Goal: Find contact information: Find contact information

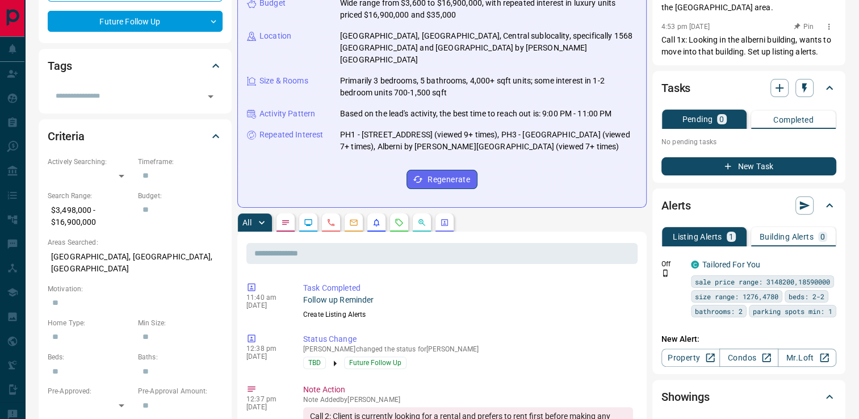
scroll to position [227, 0]
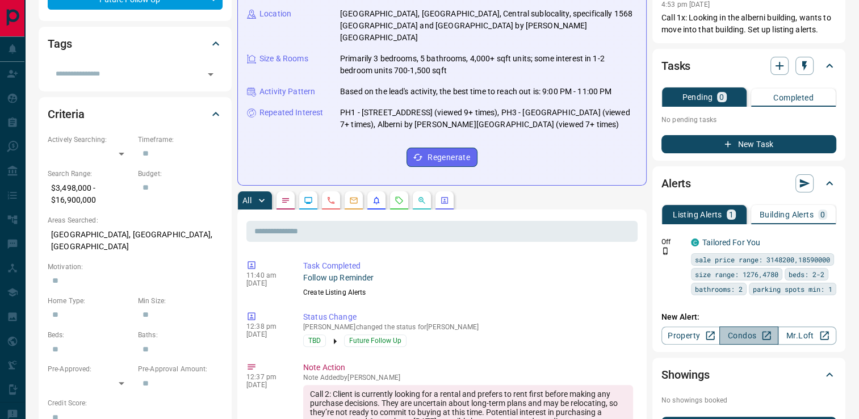
click at [757, 335] on link "Condos" at bounding box center [748, 335] width 58 height 18
click at [730, 333] on link "Condos" at bounding box center [748, 335] width 58 height 18
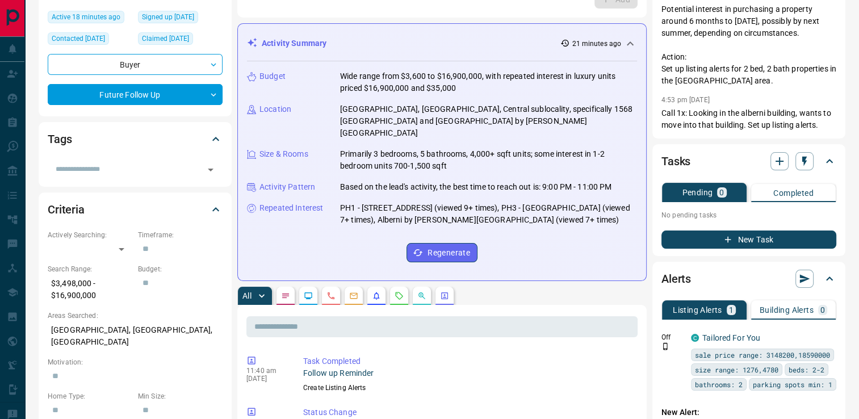
scroll to position [0, 0]
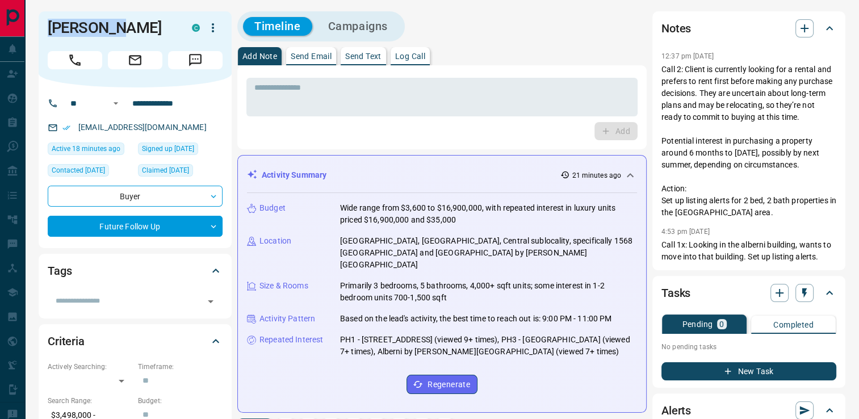
drag, startPoint x: 124, startPoint y: 28, endPoint x: 32, endPoint y: 27, distance: 92.0
copy h1 "[PERSON_NAME]"
click at [140, 30] on h1 "[PERSON_NAME]" at bounding box center [111, 28] width 127 height 18
click at [120, 30] on h1 "[PERSON_NAME]" at bounding box center [111, 28] width 127 height 18
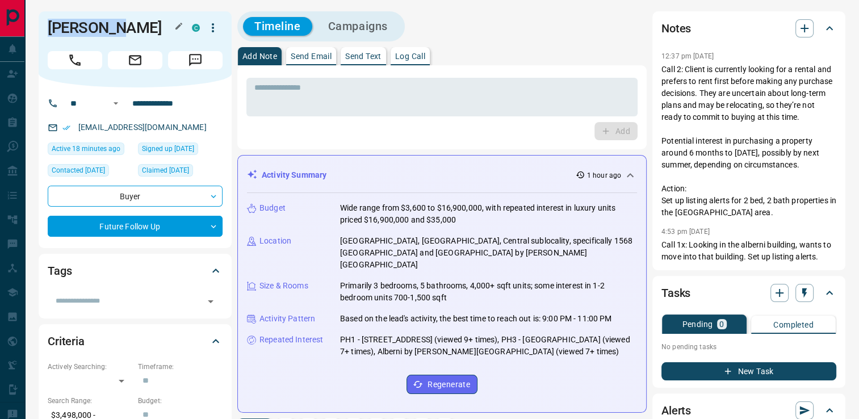
click at [109, 33] on h1 "[PERSON_NAME]" at bounding box center [111, 28] width 127 height 18
drag, startPoint x: 116, startPoint y: 28, endPoint x: 35, endPoint y: 19, distance: 81.7
copy h1 "[PERSON_NAME]"
drag, startPoint x: 157, startPoint y: 126, endPoint x: 79, endPoint y: 126, distance: 77.8
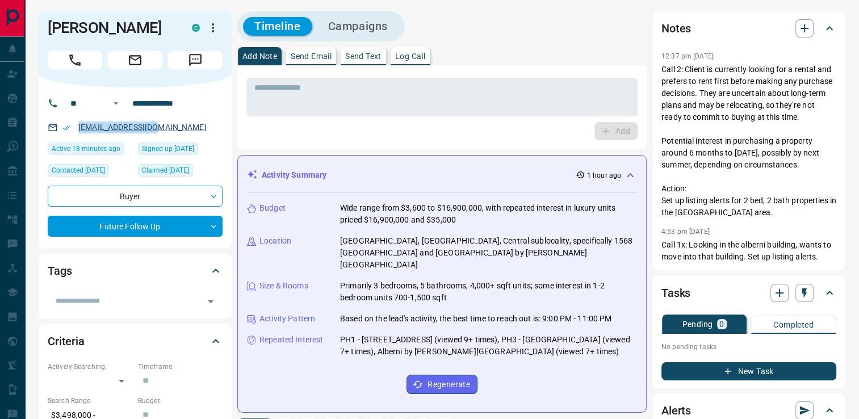
click at [79, 126] on div "[EMAIL_ADDRESS][DOMAIN_NAME]" at bounding box center [135, 127] width 175 height 19
copy link "[EMAIL_ADDRESS][DOMAIN_NAME]"
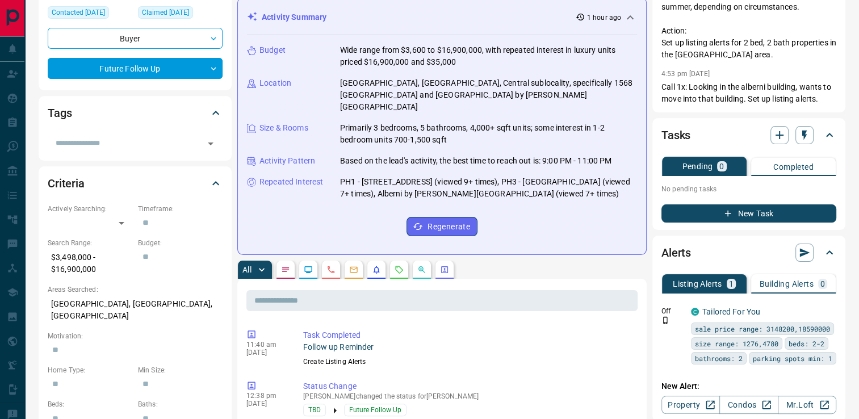
scroll to position [170, 0]
